Goal: Task Accomplishment & Management: Use online tool/utility

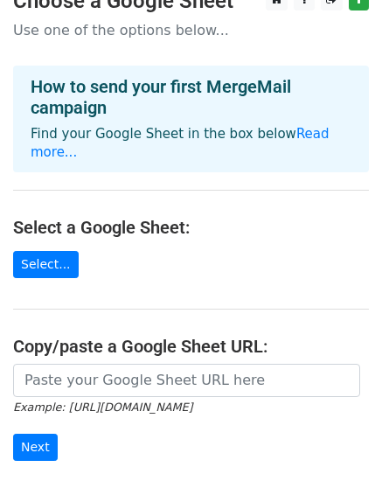
scroll to position [123, 0]
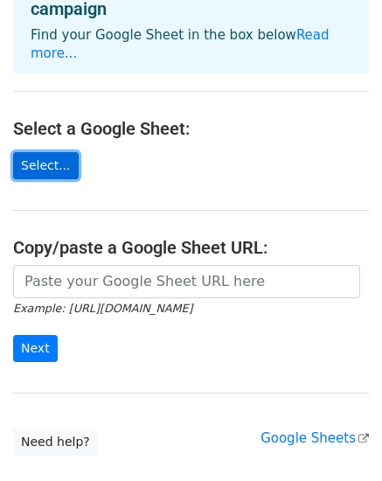
click at [23, 152] on link "Select..." at bounding box center [46, 165] width 66 height 27
click at [51, 158] on link "Select..." at bounding box center [46, 165] width 66 height 27
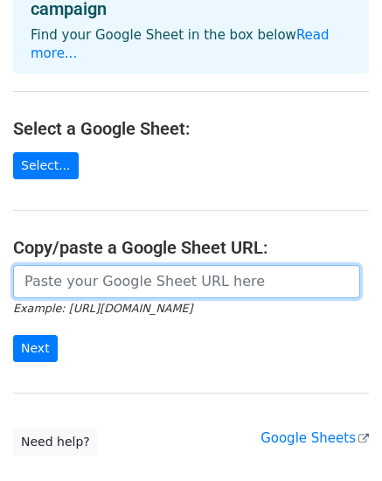
click at [214, 271] on input "url" at bounding box center [186, 281] width 347 height 33
paste input "https://docs.google.com/spreadsheets/d/1emvtXYYwEG9EMOPi4VrFIVkbk2rNVmyzawsG3fe…"
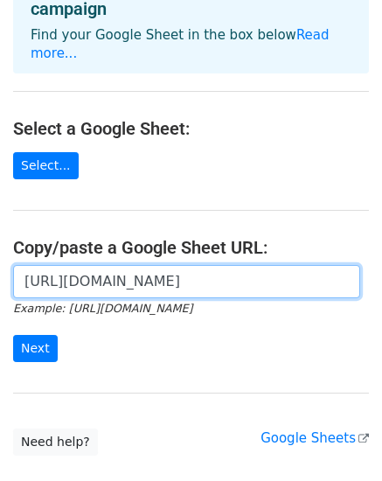
scroll to position [0, 387]
type input "https://docs.google.com/spreadsheets/d/1emvtXYYwEG9EMOPi4VrFIVkbk2rNVmyzawsG3fe…"
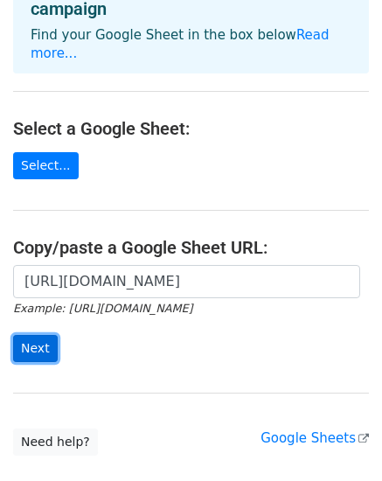
click at [33, 337] on input "Next" at bounding box center [35, 348] width 45 height 27
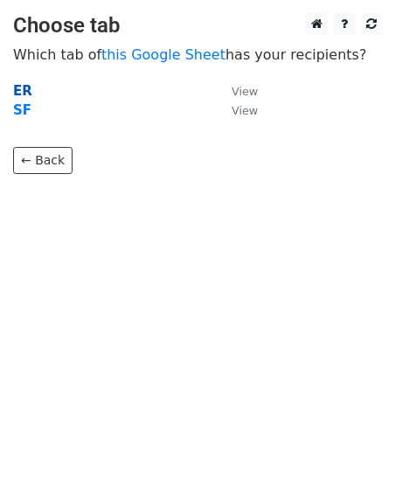
click at [17, 83] on strong "ER" at bounding box center [22, 91] width 19 height 16
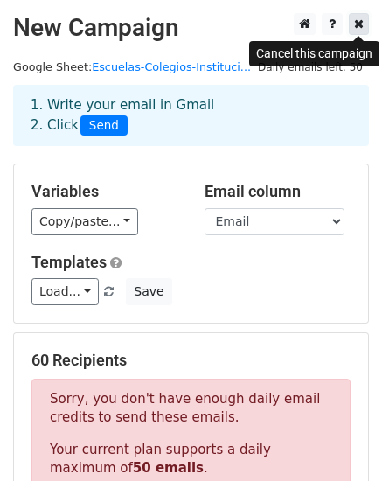
click at [362, 29] on icon at bounding box center [359, 23] width 10 height 12
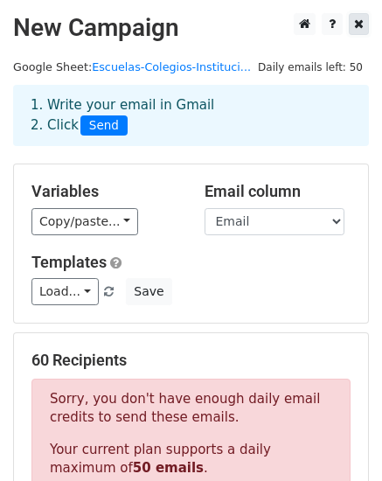
click at [356, 26] on icon at bounding box center [359, 23] width 10 height 12
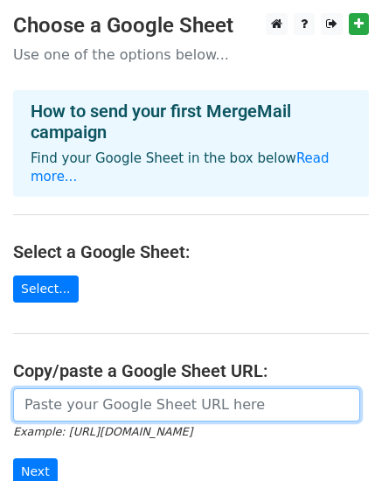
click at [103, 388] on input "url" at bounding box center [186, 404] width 347 height 33
paste input "[URL][DOMAIN_NAME]"
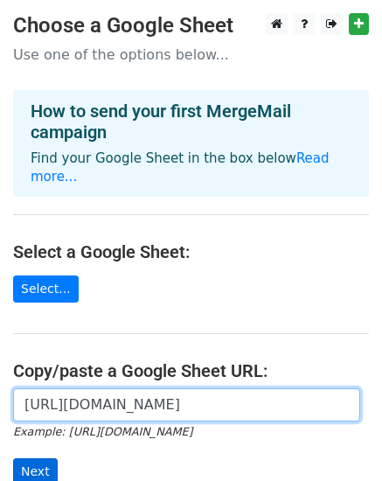
type input "[URL][DOMAIN_NAME]"
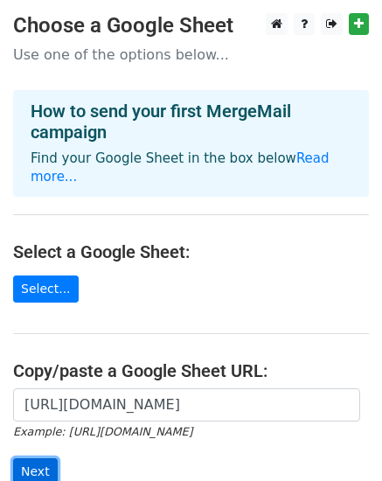
click at [41, 458] on input "Next" at bounding box center [35, 471] width 45 height 27
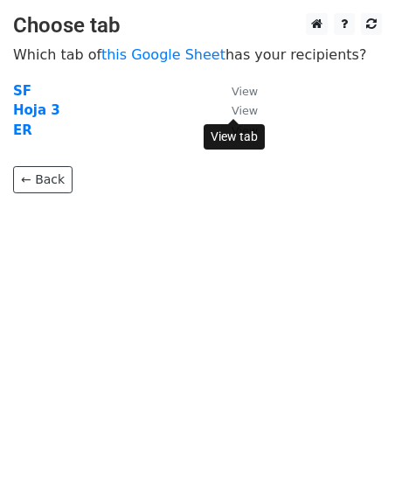
click at [246, 104] on small "View" at bounding box center [245, 110] width 26 height 13
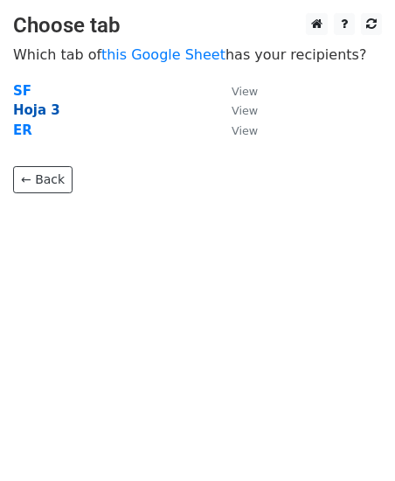
click at [48, 111] on strong "Hoja 3" at bounding box center [36, 110] width 47 height 16
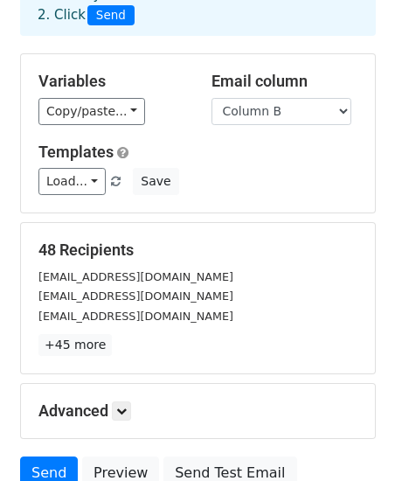
scroll to position [112, 0]
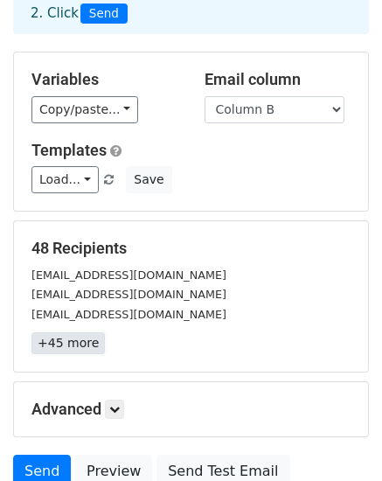
click at [76, 347] on link "+45 more" at bounding box center [67, 343] width 73 height 22
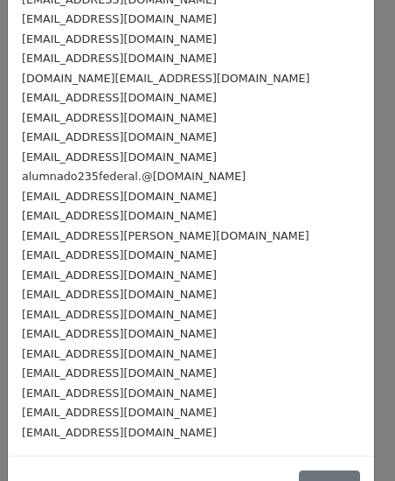
scroll to position [621, 0]
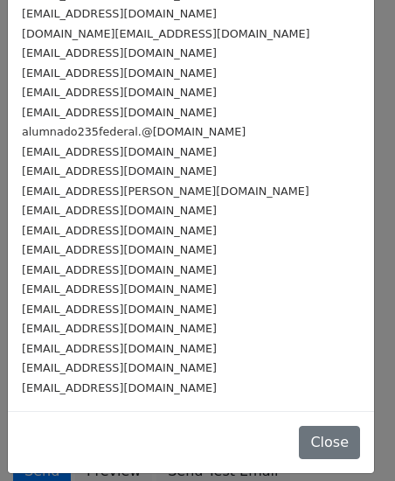
click at [205, 388] on div "[EMAIL_ADDRESS][DOMAIN_NAME]" at bounding box center [191, 388] width 338 height 20
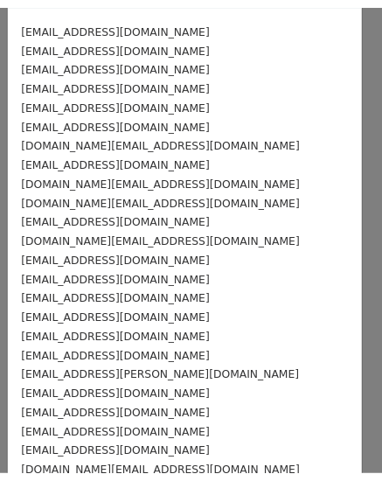
scroll to position [0, 0]
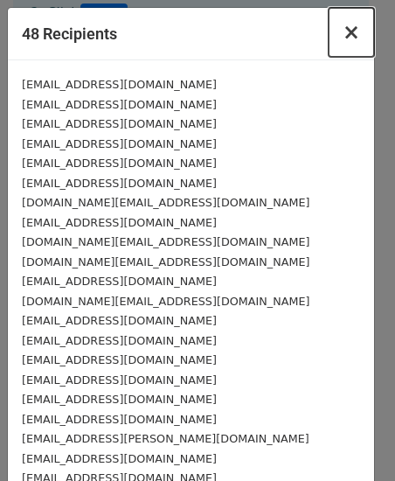
click at [343, 24] on span "×" at bounding box center [351, 32] width 17 height 24
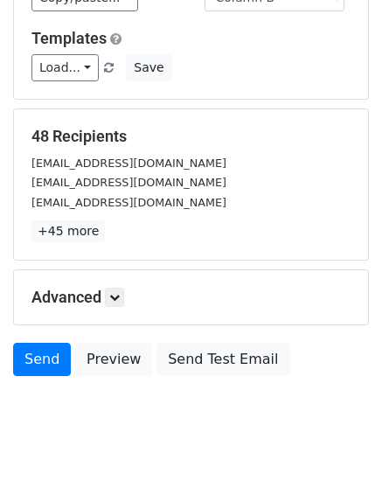
scroll to position [212, 0]
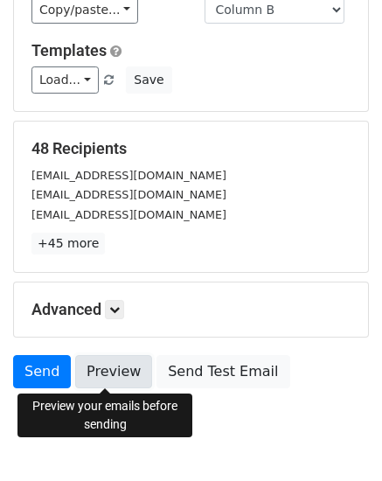
click at [106, 380] on link "Preview" at bounding box center [113, 371] width 77 height 33
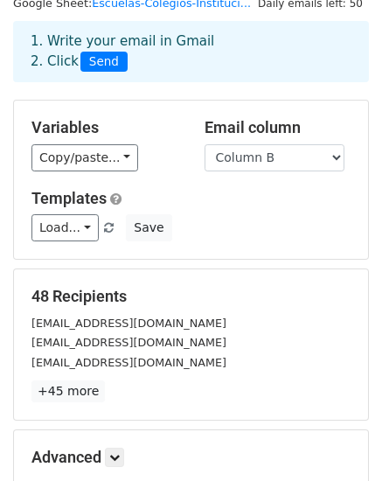
scroll to position [0, 0]
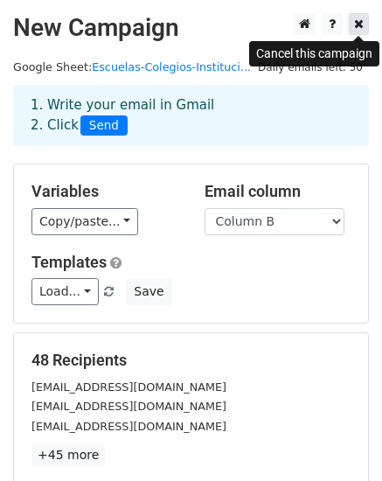
click at [354, 30] on icon at bounding box center [359, 23] width 10 height 12
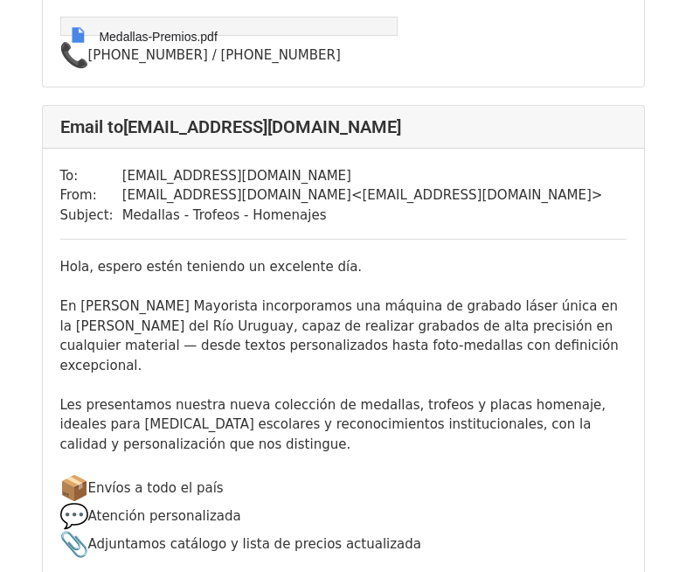
scroll to position [677, 0]
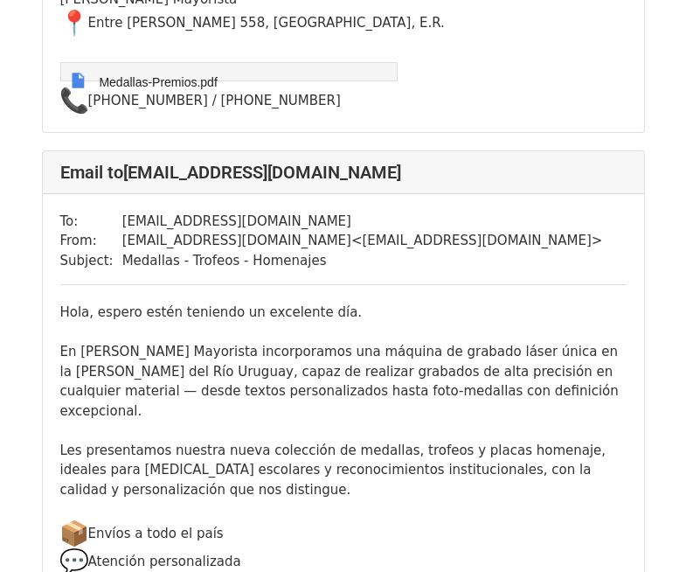
click at [481, 302] on div "To: [EMAIL_ADDRESS][DOMAIN_NAME] From: [EMAIL_ADDRESS][DOMAIN_NAME] < [EMAIL_AD…" at bounding box center [343, 489] width 601 height 591
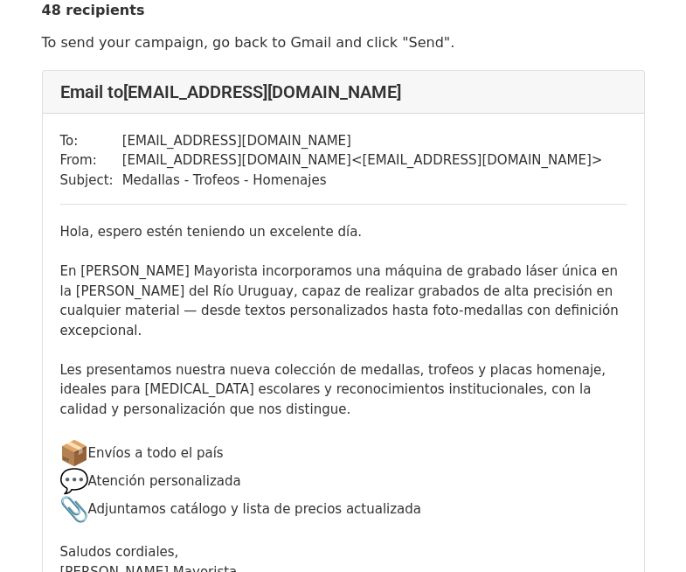
scroll to position [0, 0]
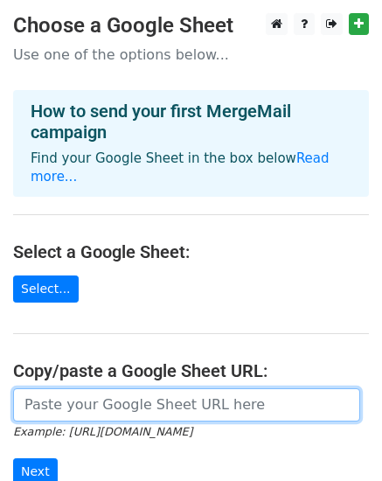
click at [105, 389] on input "url" at bounding box center [186, 404] width 347 height 33
paste input "[URL][DOMAIN_NAME]"
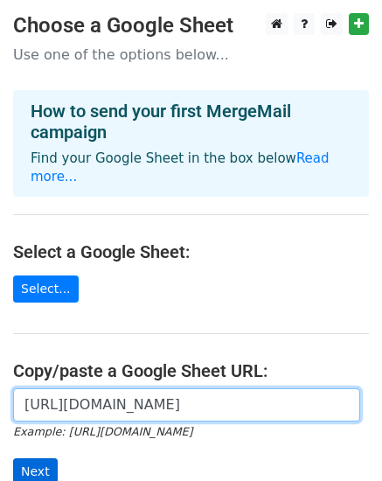
type input "[URL][DOMAIN_NAME]"
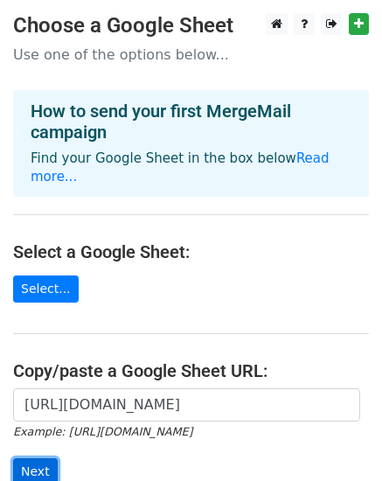
click at [45, 458] on input "Next" at bounding box center [35, 471] width 45 height 27
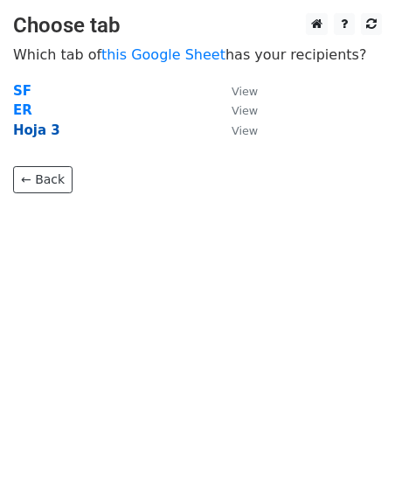
click at [27, 127] on strong "Hoja 3" at bounding box center [36, 130] width 47 height 16
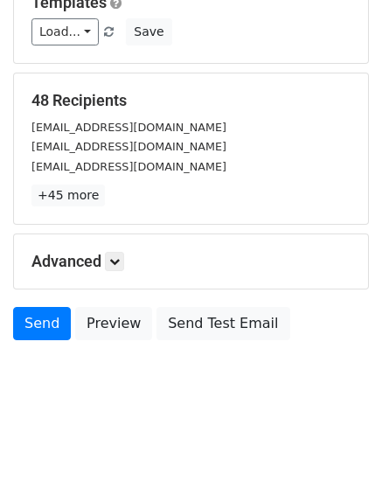
scroll to position [267, 0]
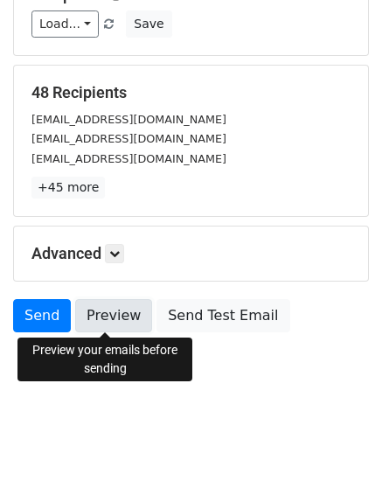
click at [121, 327] on link "Preview" at bounding box center [113, 315] width 77 height 33
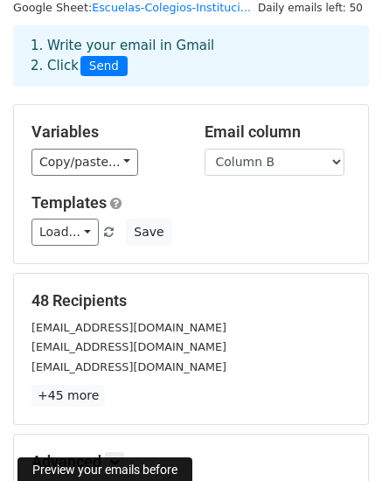
scroll to position [60, 0]
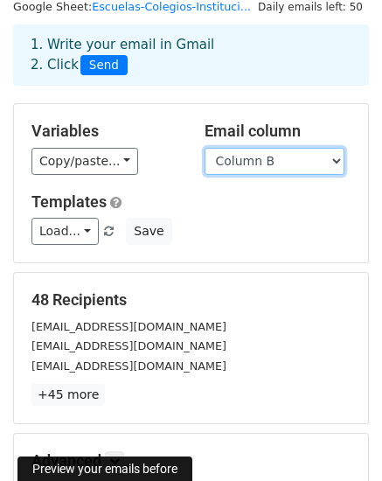
click at [289, 163] on select "Column A Column B" at bounding box center [275, 161] width 140 height 27
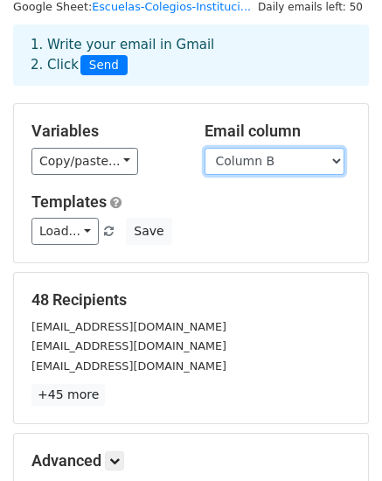
click at [289, 163] on select "Column A Column B" at bounding box center [275, 161] width 140 height 27
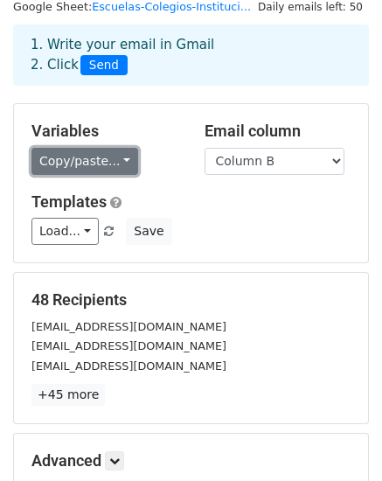
click at [113, 170] on link "Copy/paste..." at bounding box center [84, 161] width 107 height 27
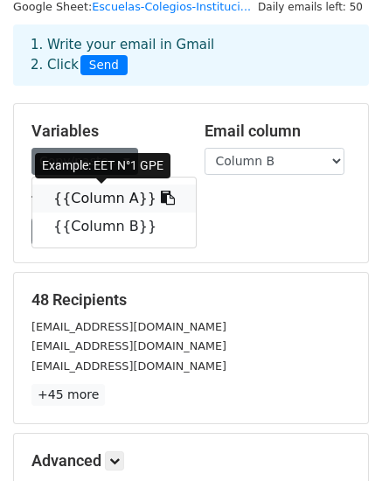
click at [101, 197] on link "{{Column A}}" at bounding box center [113, 198] width 163 height 28
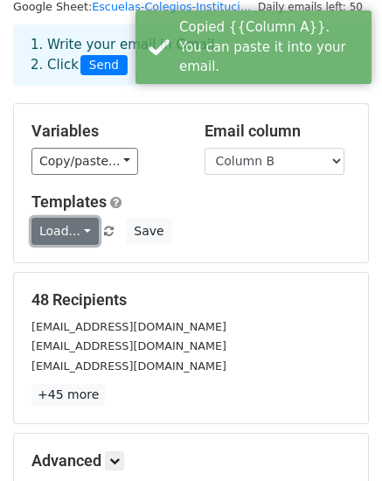
click at [79, 219] on link "Load..." at bounding box center [64, 231] width 67 height 27
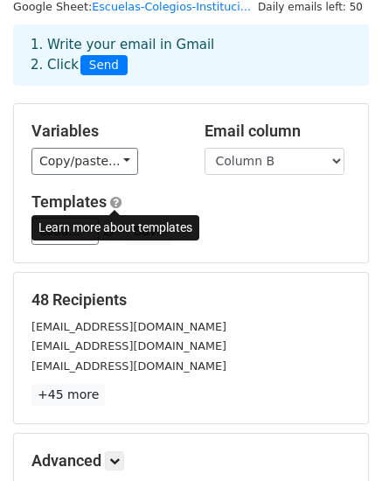
click at [116, 204] on span at bounding box center [115, 202] width 11 height 13
click at [110, 195] on link at bounding box center [115, 203] width 11 height 16
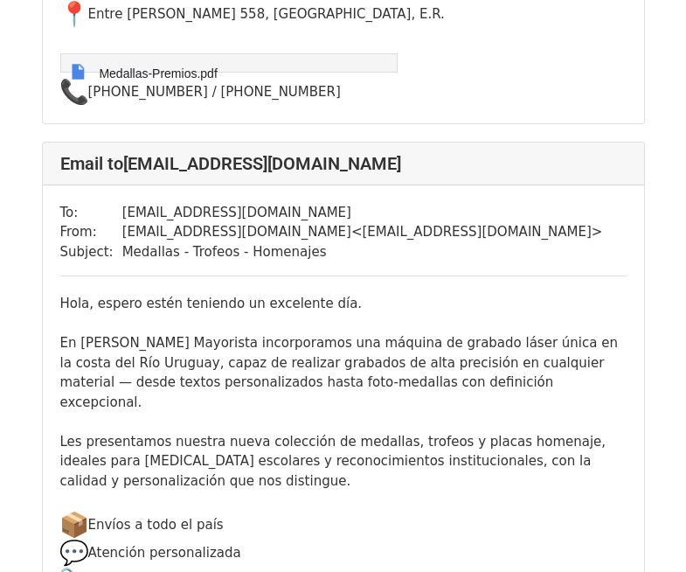
scroll to position [1943, 0]
